Goal: Task Accomplishment & Management: Manage account settings

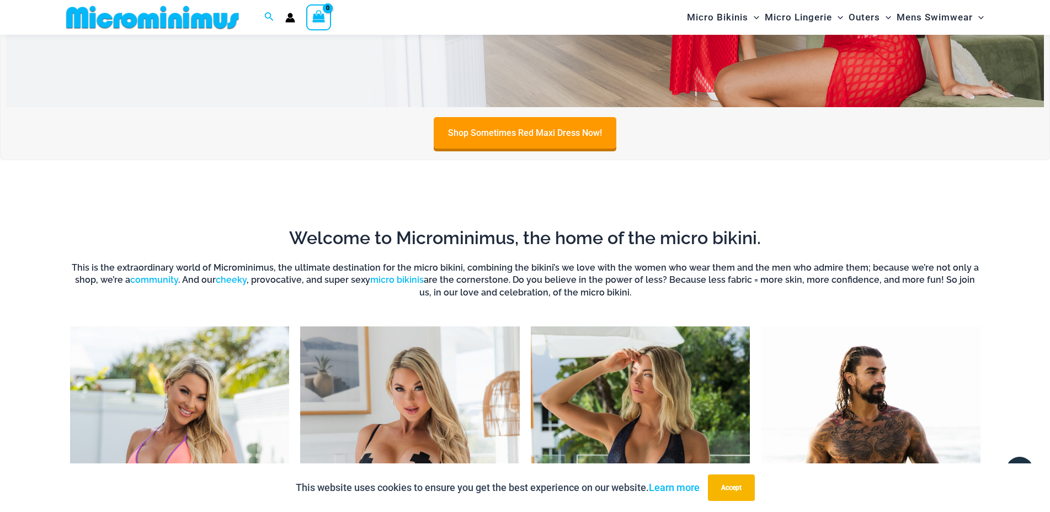
scroll to position [215, 0]
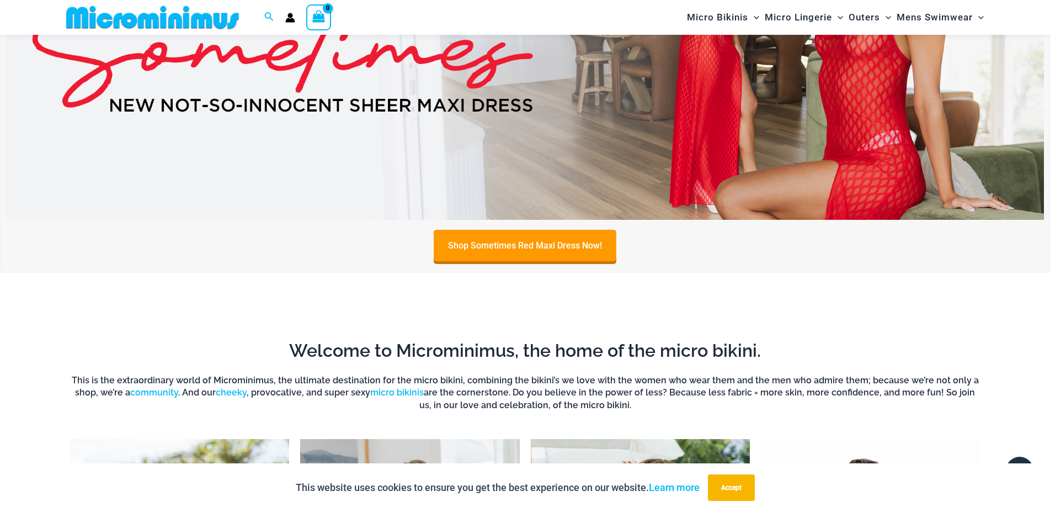
click at [474, 166] on img at bounding box center [525, 43] width 1038 height 353
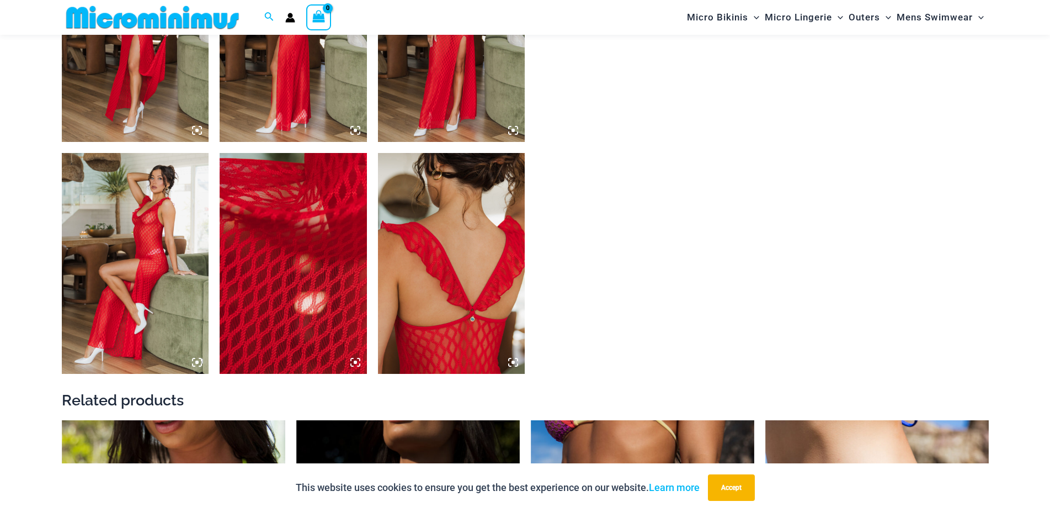
scroll to position [949, 0]
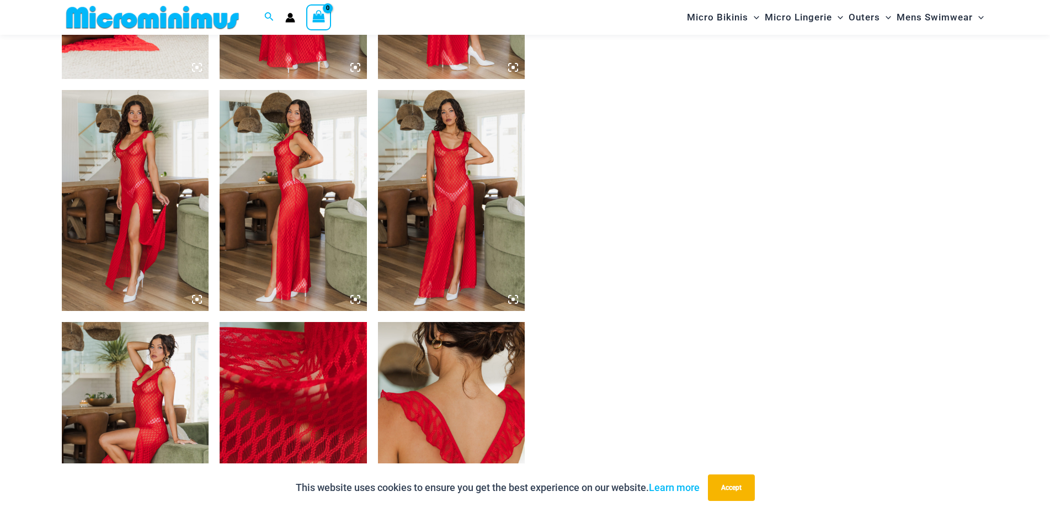
click at [471, 162] on img at bounding box center [451, 200] width 147 height 221
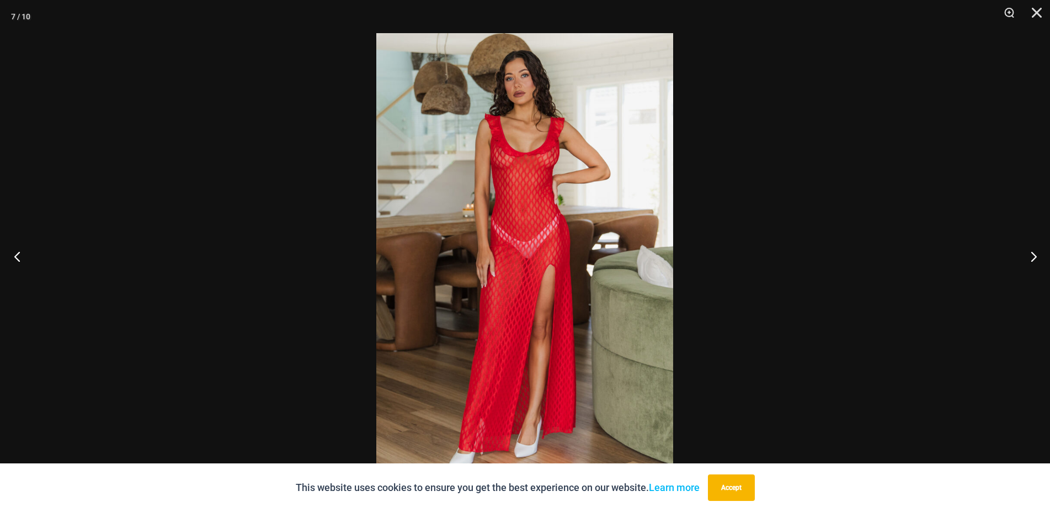
click at [6, 251] on button "Previous" at bounding box center [20, 255] width 41 height 55
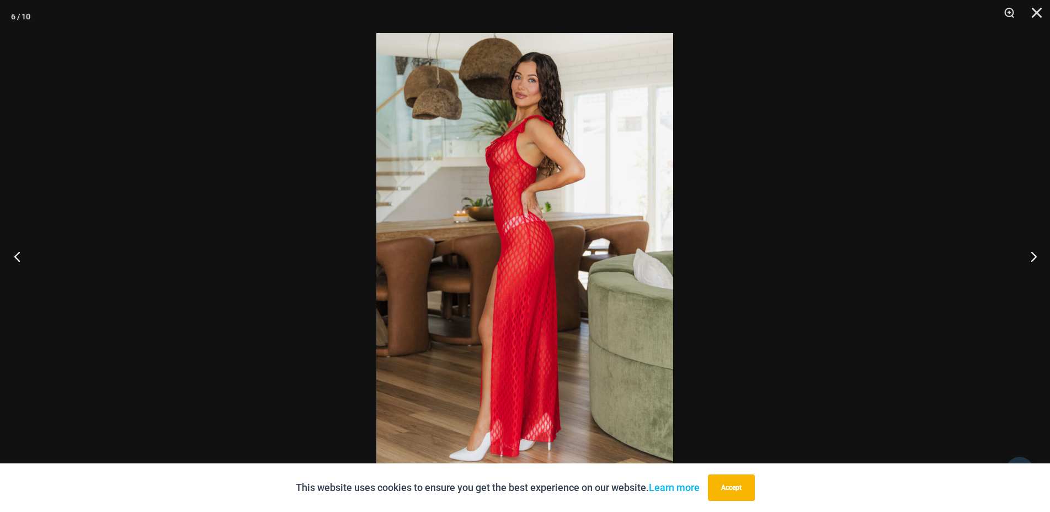
click at [18, 252] on button "Previous" at bounding box center [20, 255] width 41 height 55
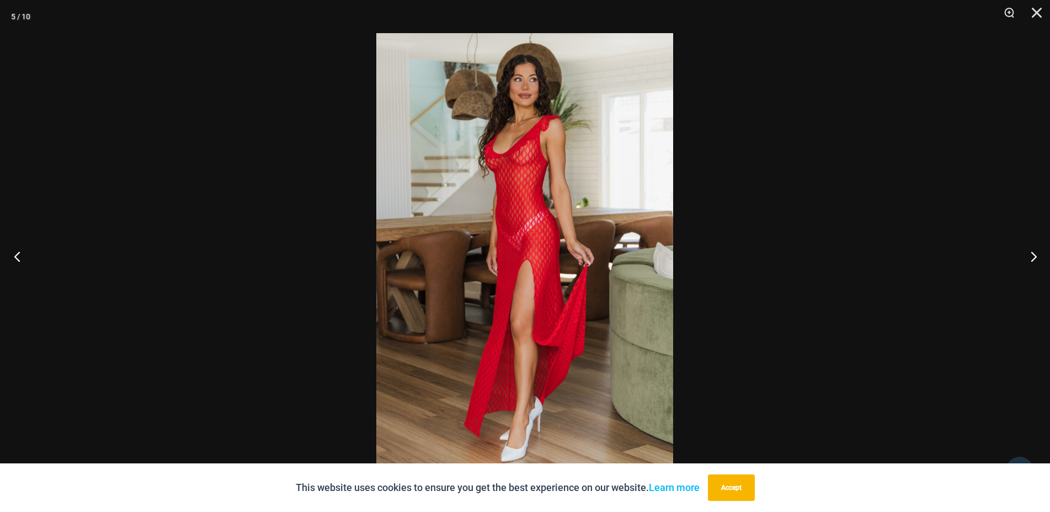
click at [18, 252] on button "Previous" at bounding box center [20, 255] width 41 height 55
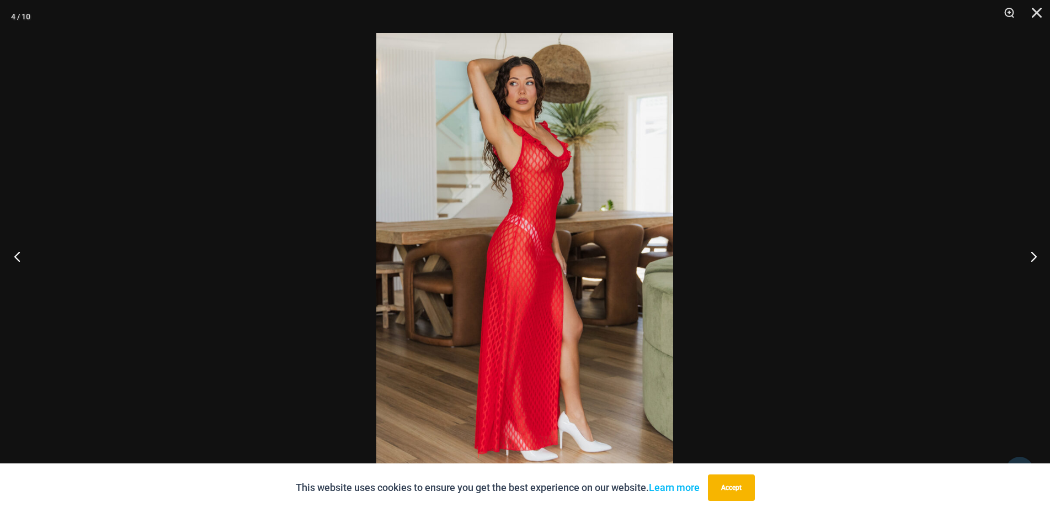
click at [18, 252] on button "Previous" at bounding box center [20, 255] width 41 height 55
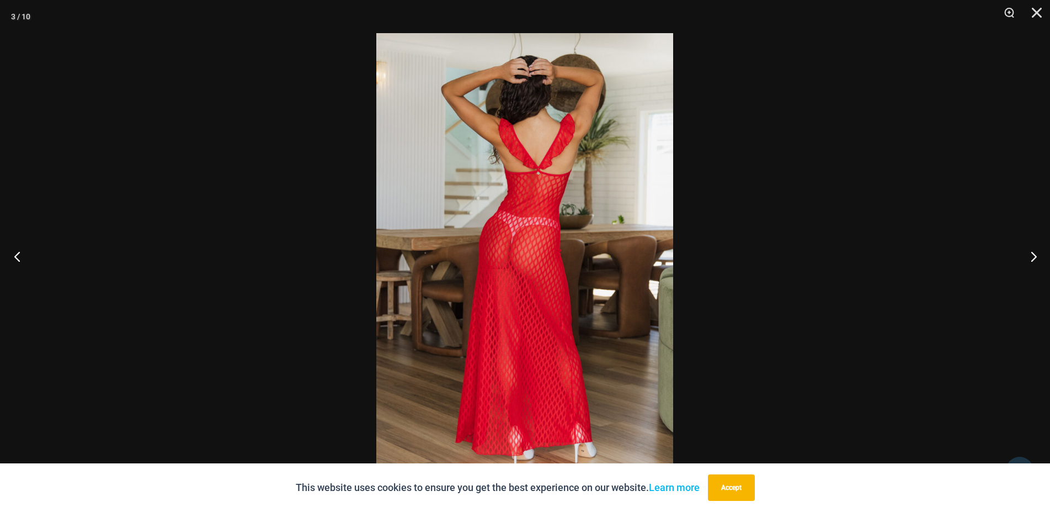
click at [18, 252] on button "Previous" at bounding box center [20, 255] width 41 height 55
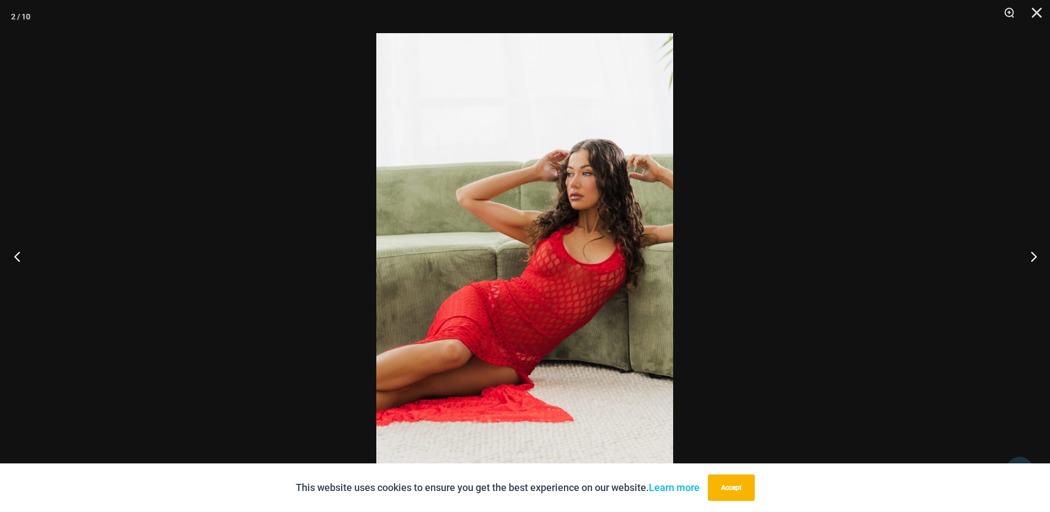
click at [18, 252] on button "Previous" at bounding box center [20, 255] width 41 height 55
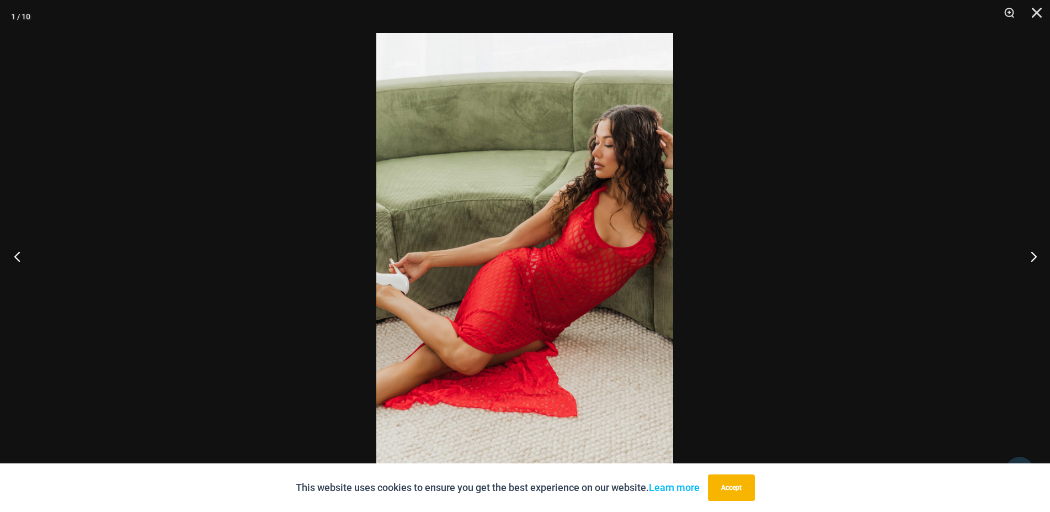
click at [18, 252] on button "Previous" at bounding box center [20, 255] width 41 height 55
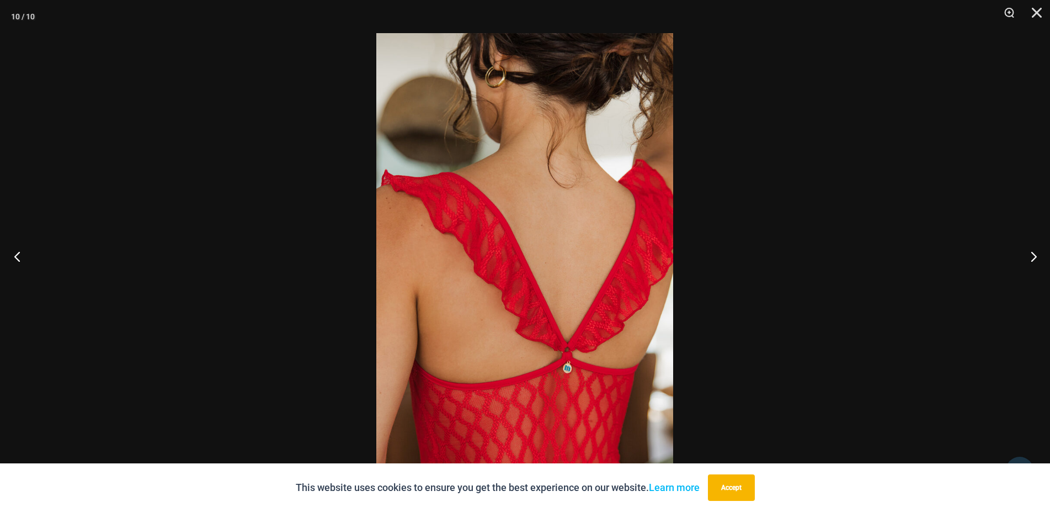
click at [18, 252] on button "Previous" at bounding box center [20, 255] width 41 height 55
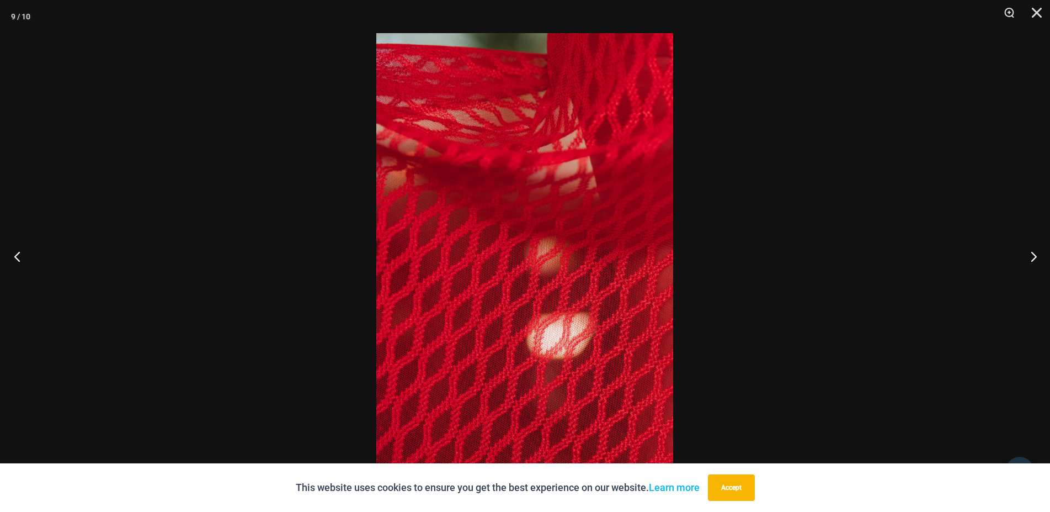
click at [18, 252] on button "Previous" at bounding box center [20, 255] width 41 height 55
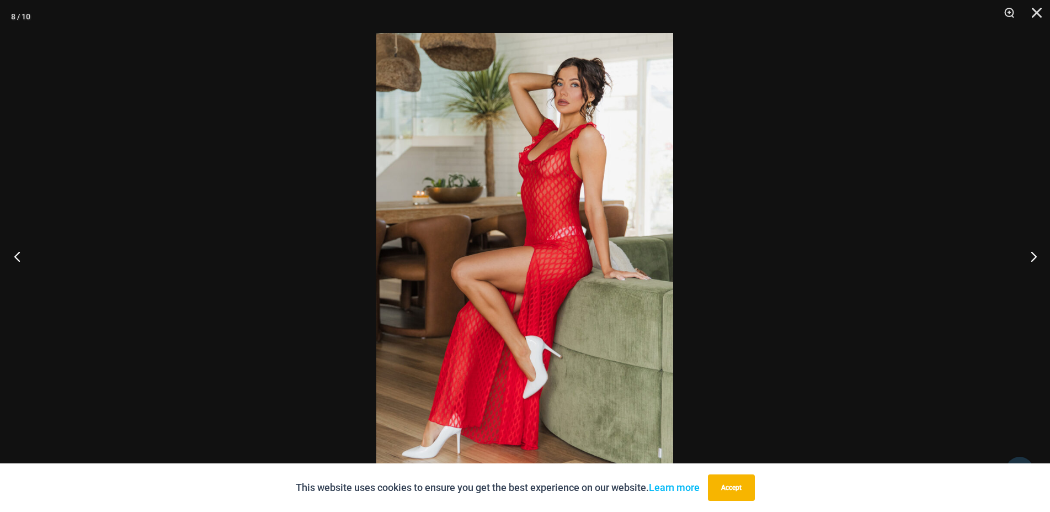
click at [18, 252] on button "Previous" at bounding box center [20, 255] width 41 height 55
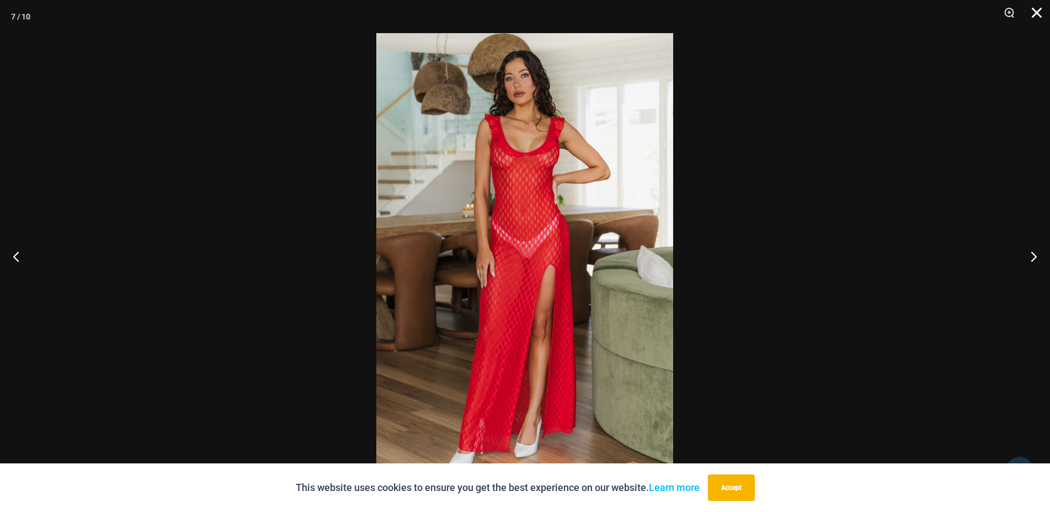
click at [1037, 12] on button "Close" at bounding box center [1033, 16] width 28 height 33
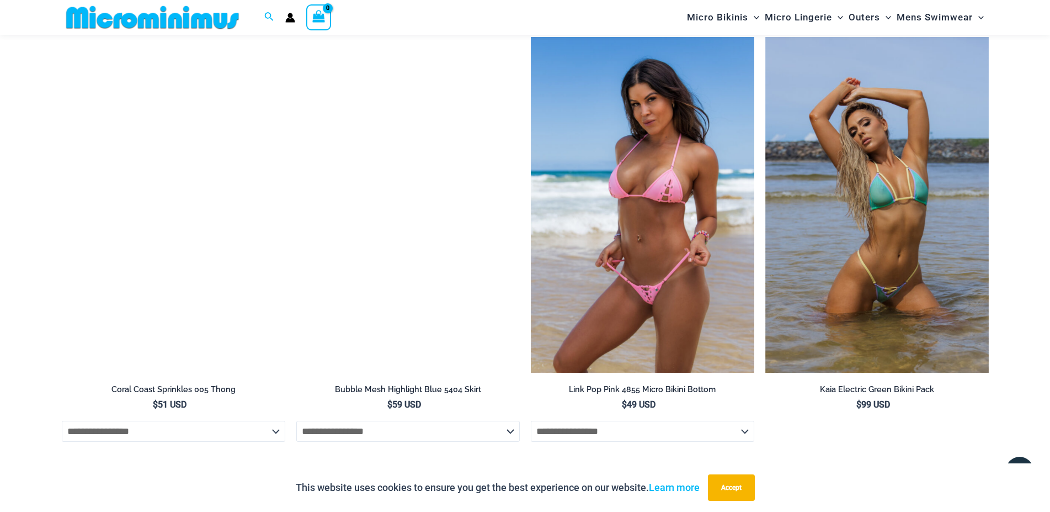
scroll to position [3532, 0]
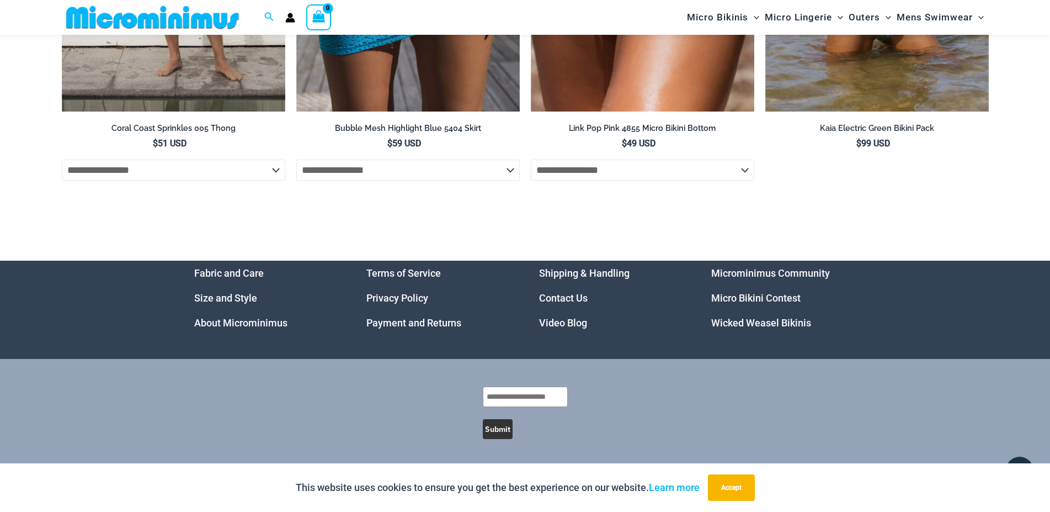
click at [560, 323] on link "Video Blog" at bounding box center [563, 323] width 48 height 12
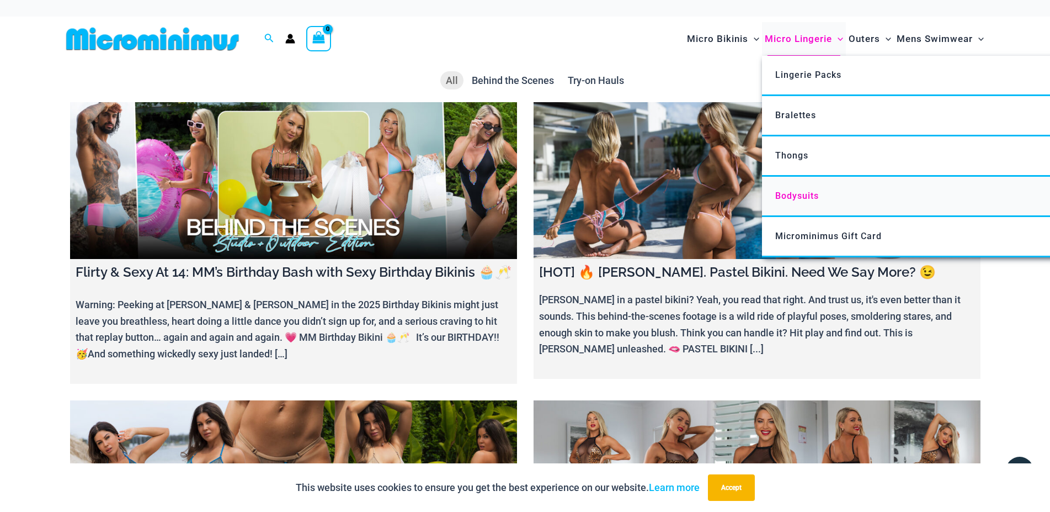
click at [819, 196] on link "Bodysuits" at bounding box center [926, 197] width 328 height 40
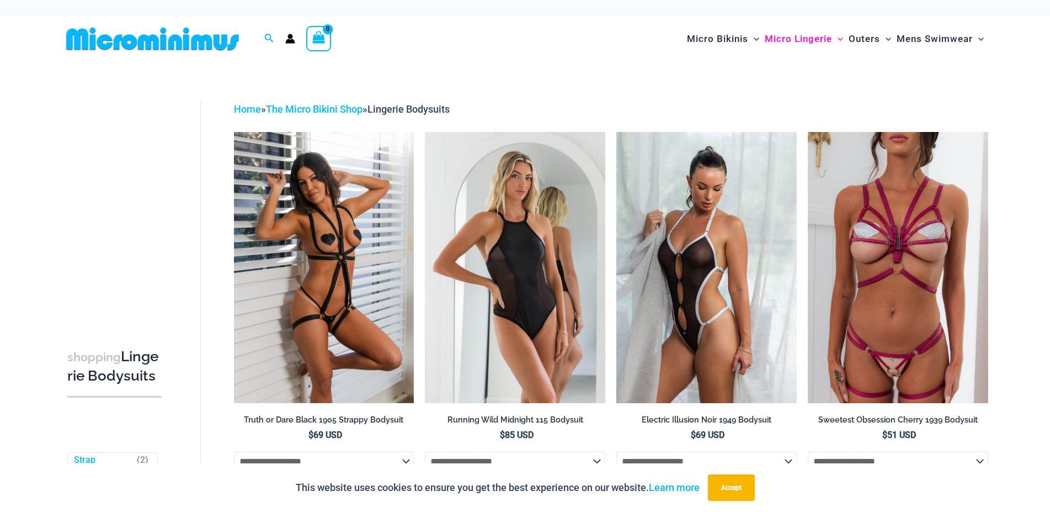
click at [286, 40] on icon "Account icon link" at bounding box center [290, 39] width 10 height 10
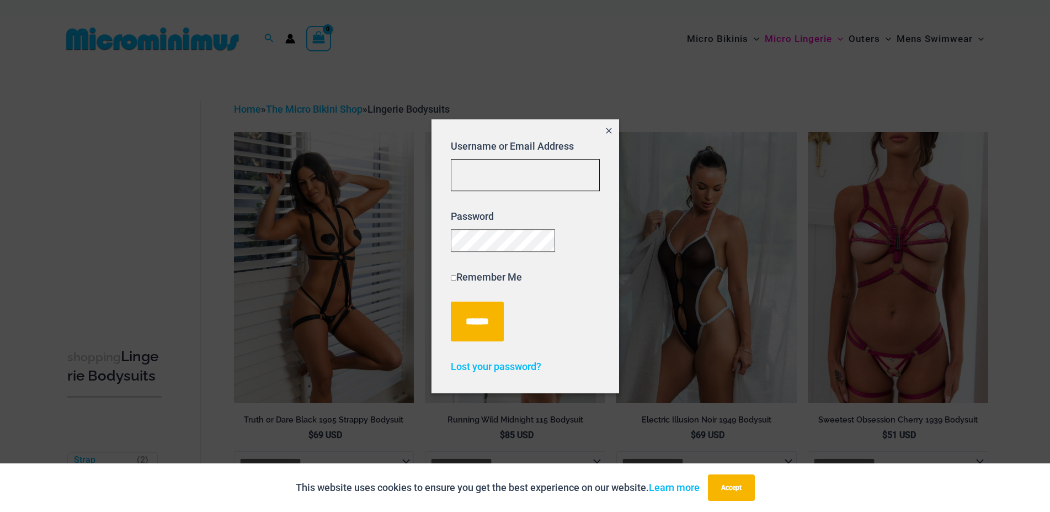
click at [553, 165] on input "Username or Email Address" at bounding box center [525, 175] width 149 height 33
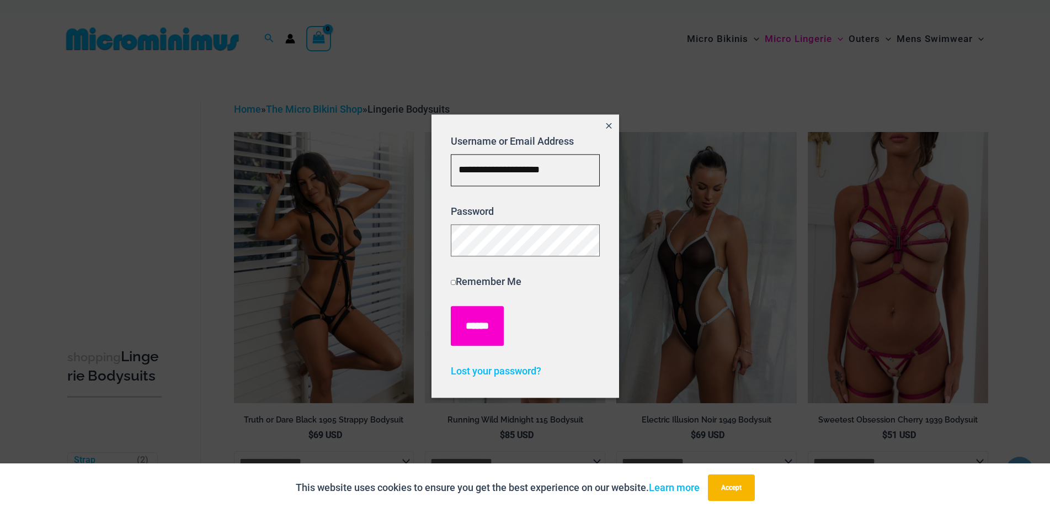
type input "**********"
click at [491, 319] on input "******" at bounding box center [477, 326] width 53 height 40
